Goal: Information Seeking & Learning: Learn about a topic

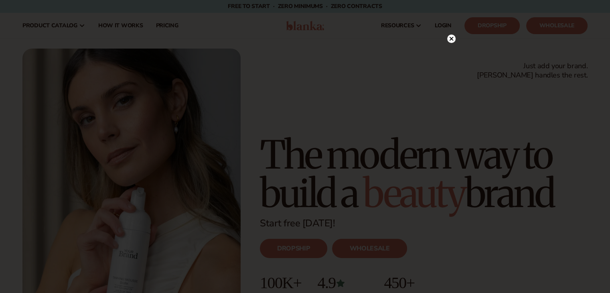
click at [449, 40] on icon at bounding box center [451, 38] width 4 height 4
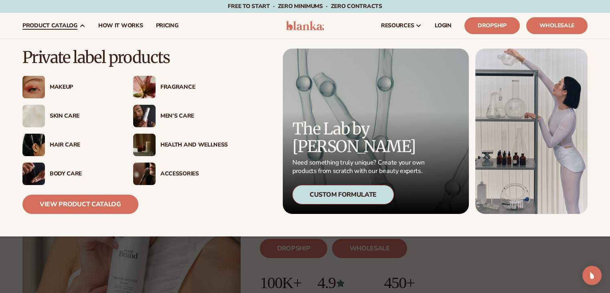
click at [70, 24] on span "product catalog" at bounding box center [49, 25] width 55 height 6
click at [95, 205] on link "View Product Catalog" at bounding box center [80, 203] width 116 height 19
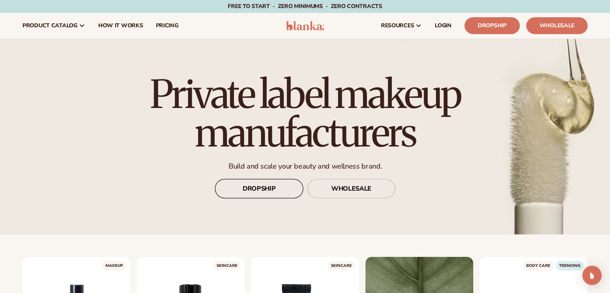
click at [277, 187] on link "DROPSHIP" at bounding box center [259, 188] width 88 height 19
